Goal: Task Accomplishment & Management: Manage account settings

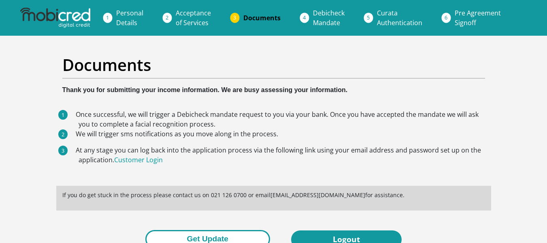
drag, startPoint x: 0, startPoint y: 0, endPoint x: 251, endPoint y: 237, distance: 345.0
click at [251, 237] on button "Get Update" at bounding box center [207, 239] width 125 height 18
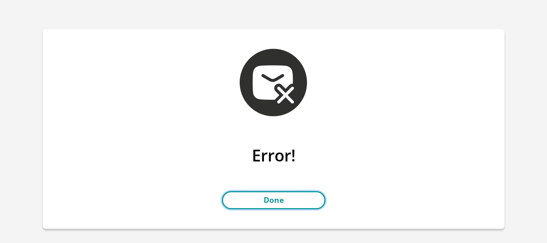
click at [282, 196] on link "Done" at bounding box center [274, 200] width 104 height 18
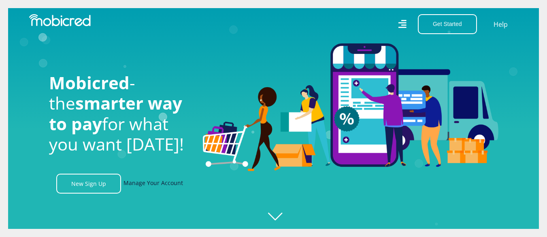
click at [148, 187] on link "Manage Your Account" at bounding box center [154, 183] width 60 height 20
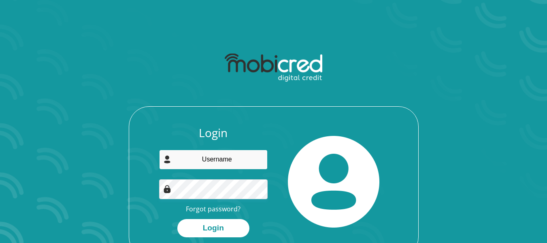
click at [203, 162] on input "email" at bounding box center [213, 159] width 109 height 20
type input "bandilendima8@gmail.com"
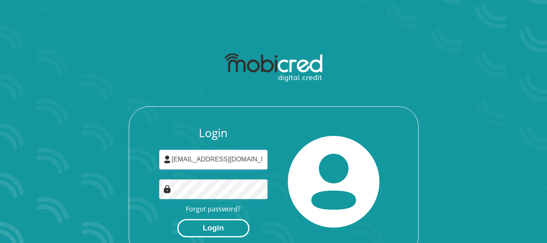
click at [229, 230] on button "Login" at bounding box center [213, 228] width 72 height 18
